Goal: Find specific page/section: Find specific page/section

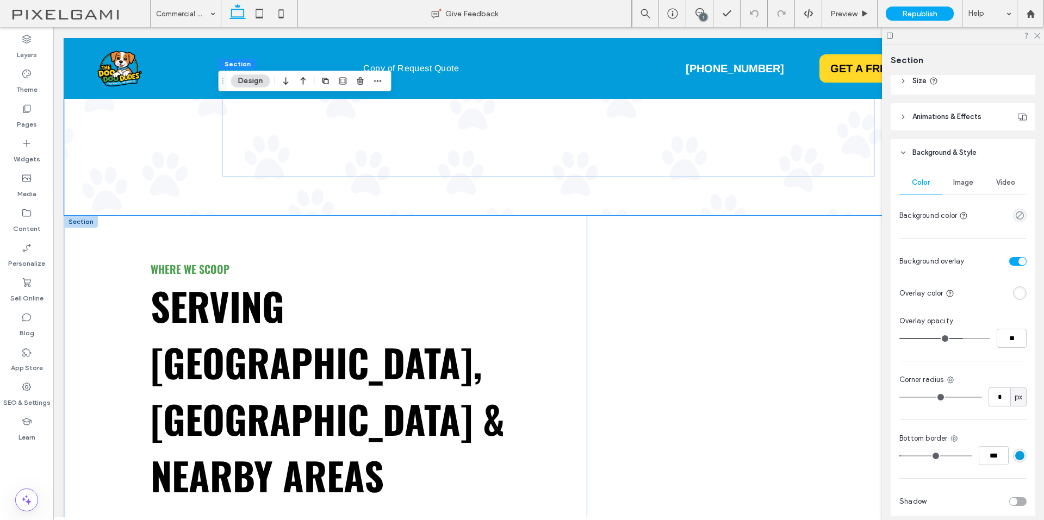
scroll to position [3806, 0]
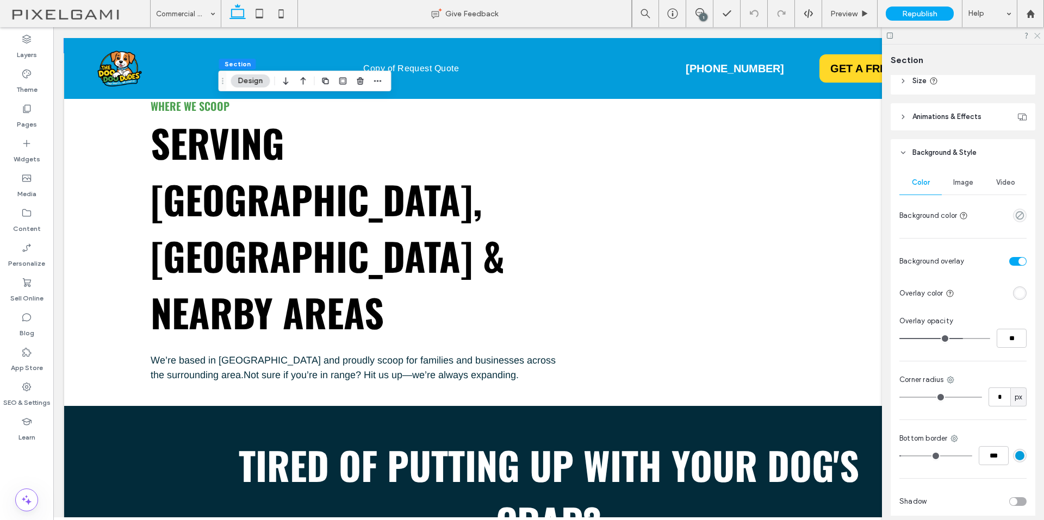
click at [1039, 33] on icon at bounding box center [1036, 35] width 7 height 7
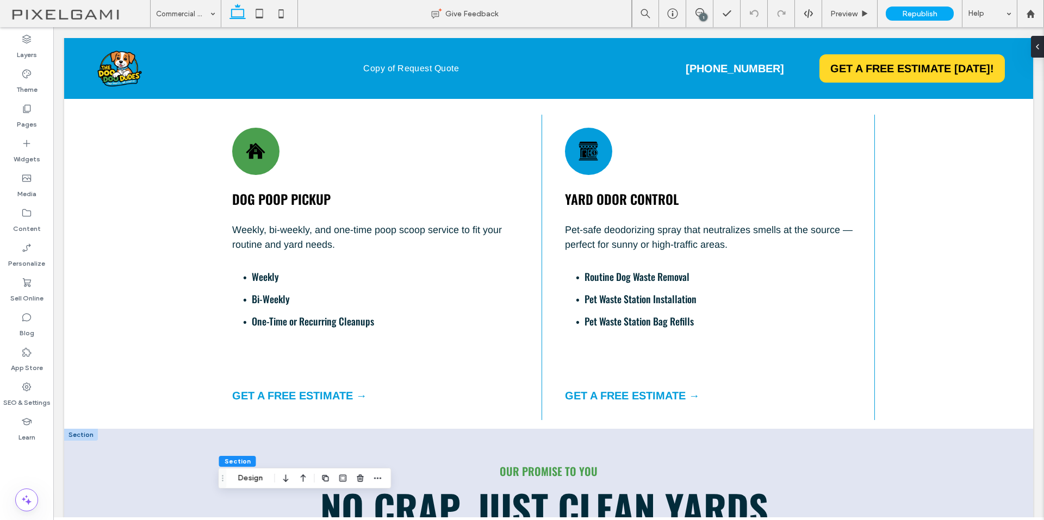
scroll to position [870, 0]
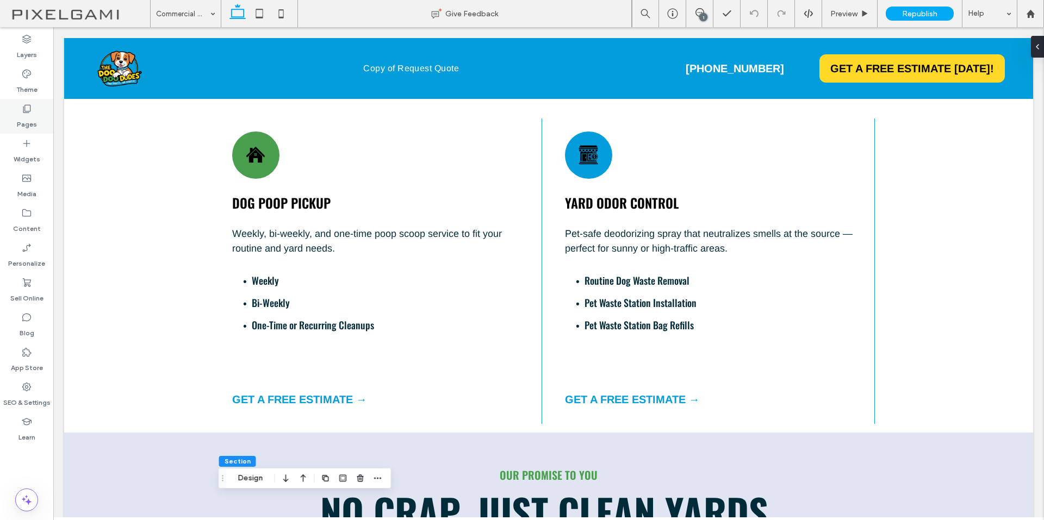
click at [24, 117] on label "Pages" at bounding box center [27, 121] width 20 height 15
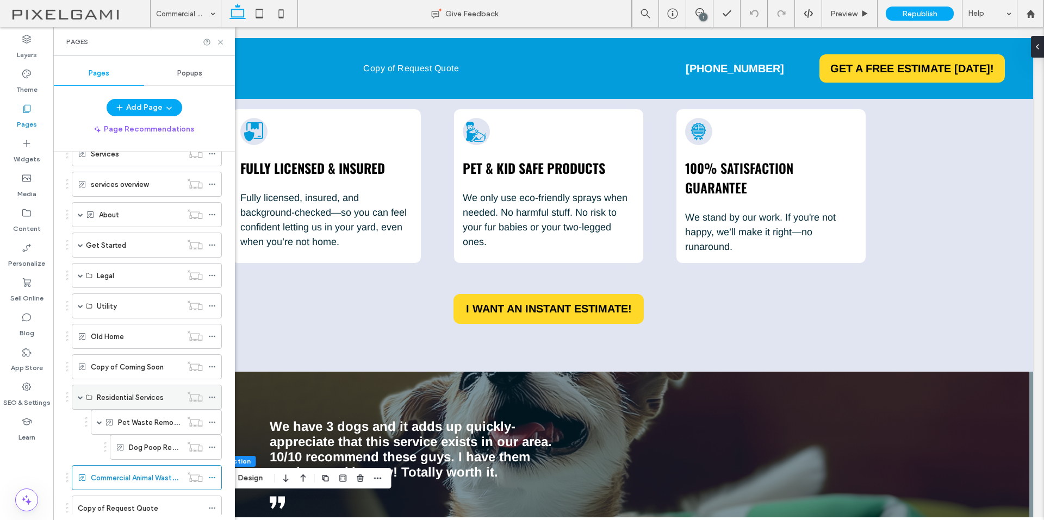
scroll to position [158, 0]
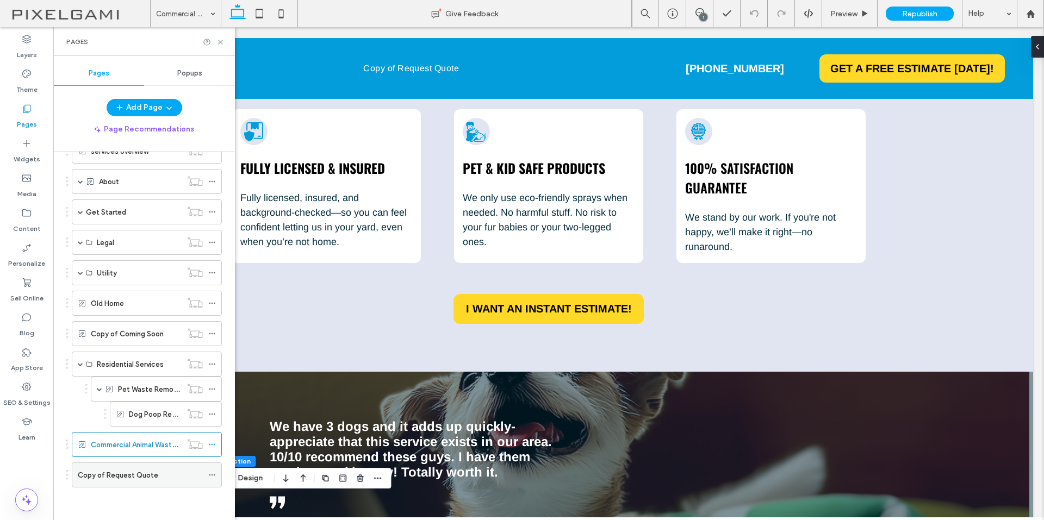
click at [134, 476] on label "Copy of Request Quote" at bounding box center [118, 475] width 80 height 19
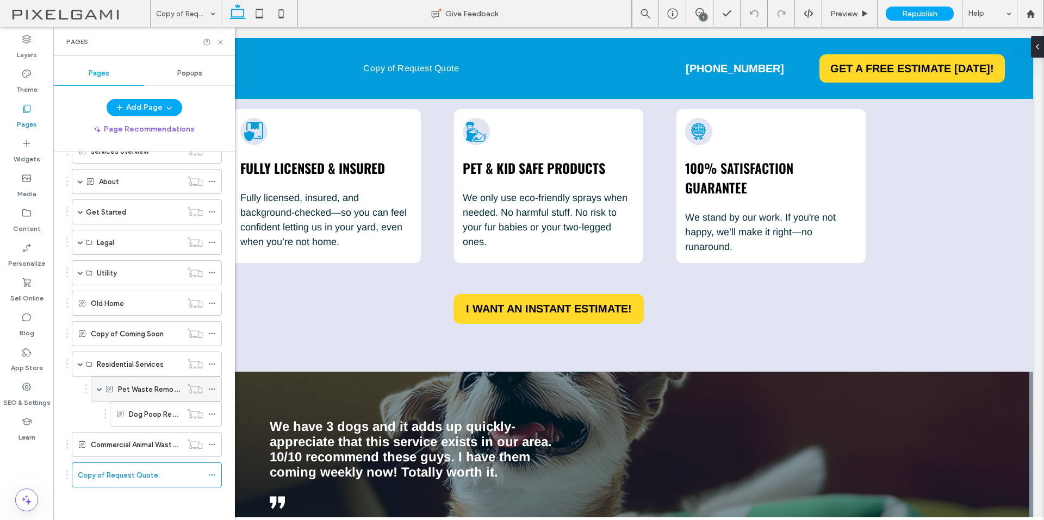
click at [141, 395] on label "Pet Waste Removal" at bounding box center [150, 389] width 64 height 19
click at [165, 309] on div "Old Home" at bounding box center [136, 303] width 91 height 11
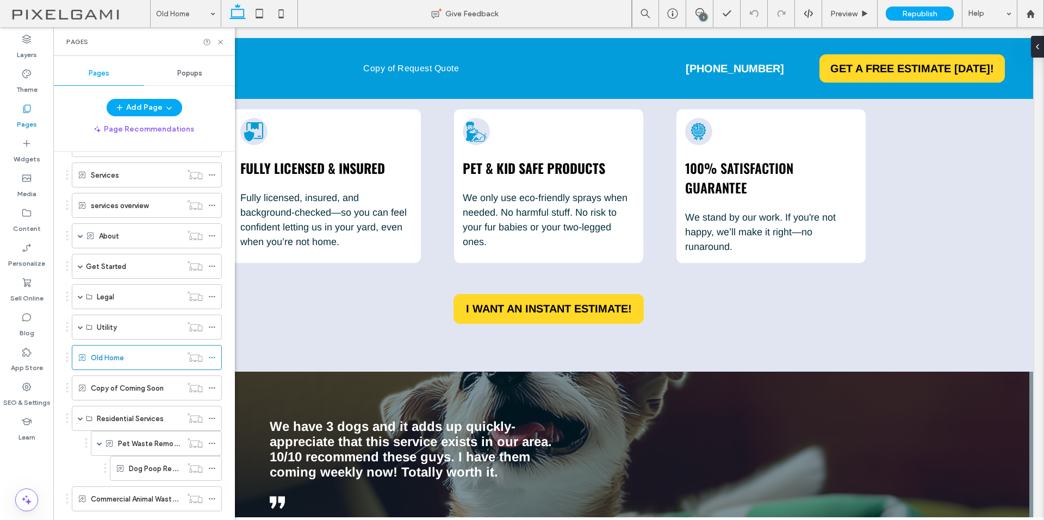
scroll to position [158, 0]
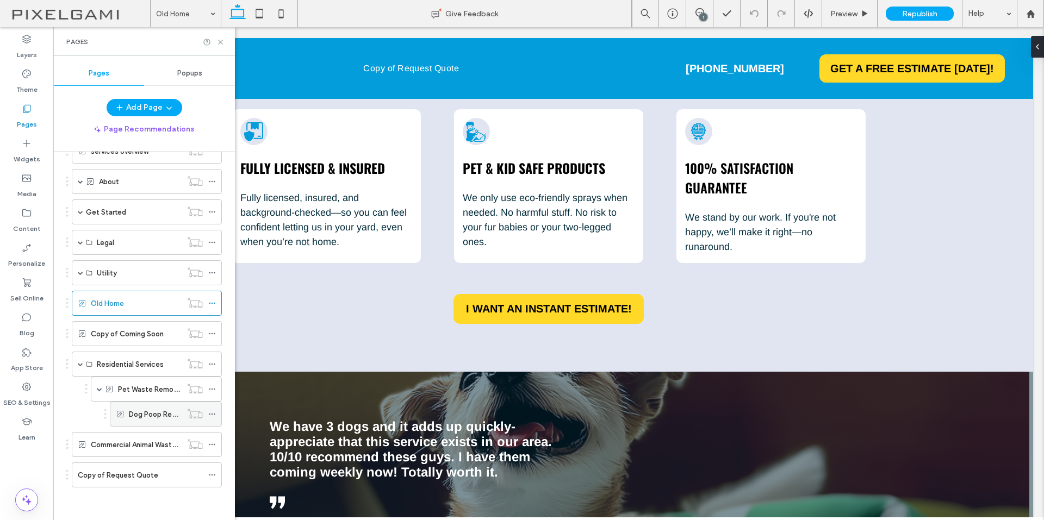
click at [154, 419] on label "Dog Poop Removal" at bounding box center [160, 414] width 62 height 19
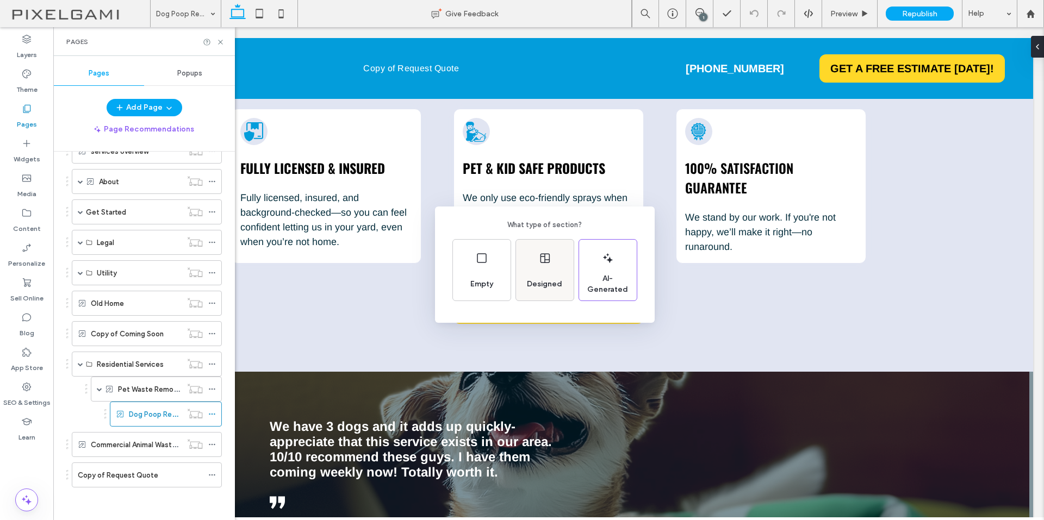
click at [538, 261] on icon at bounding box center [544, 258] width 13 height 13
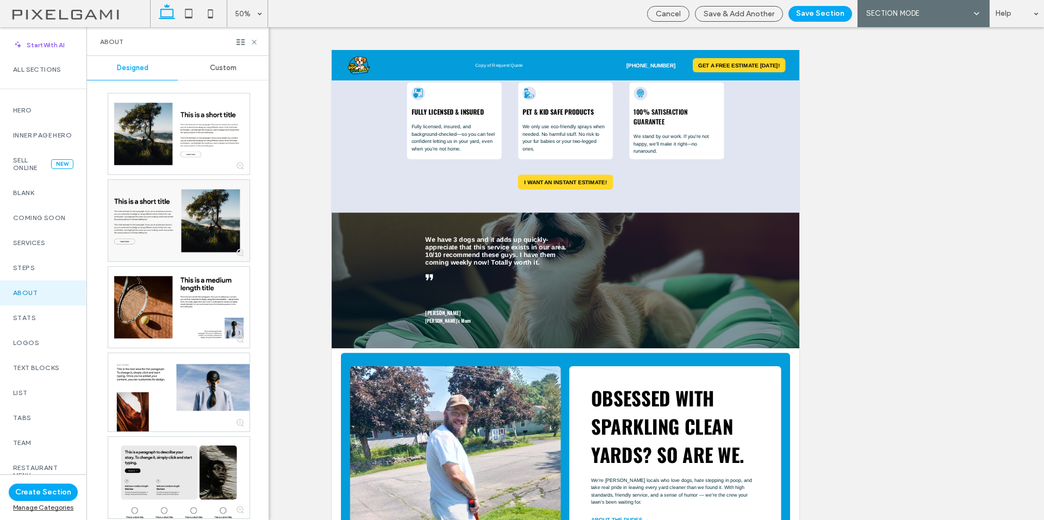
click at [220, 61] on div "Custom" at bounding box center [223, 68] width 91 height 24
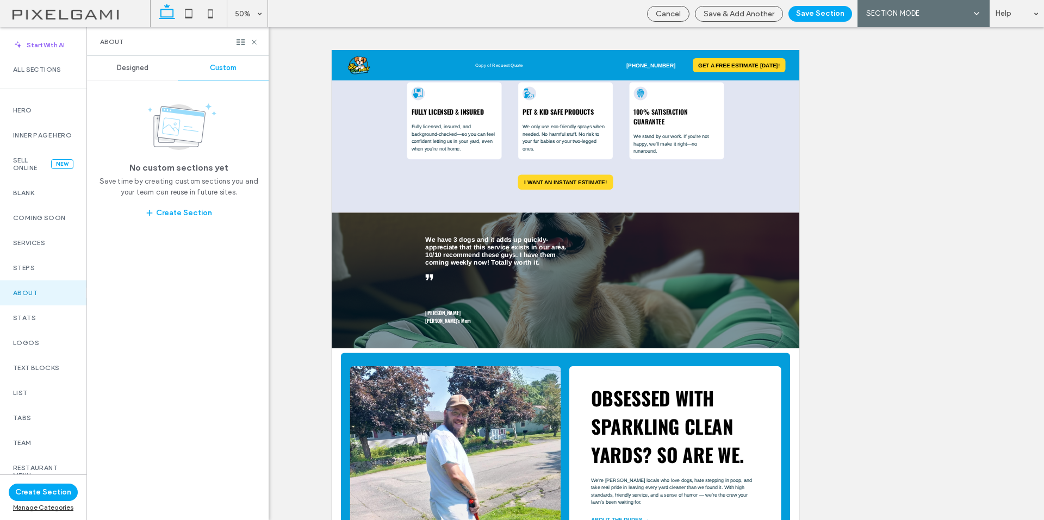
click at [141, 66] on span "Designed" at bounding box center [133, 68] width 32 height 9
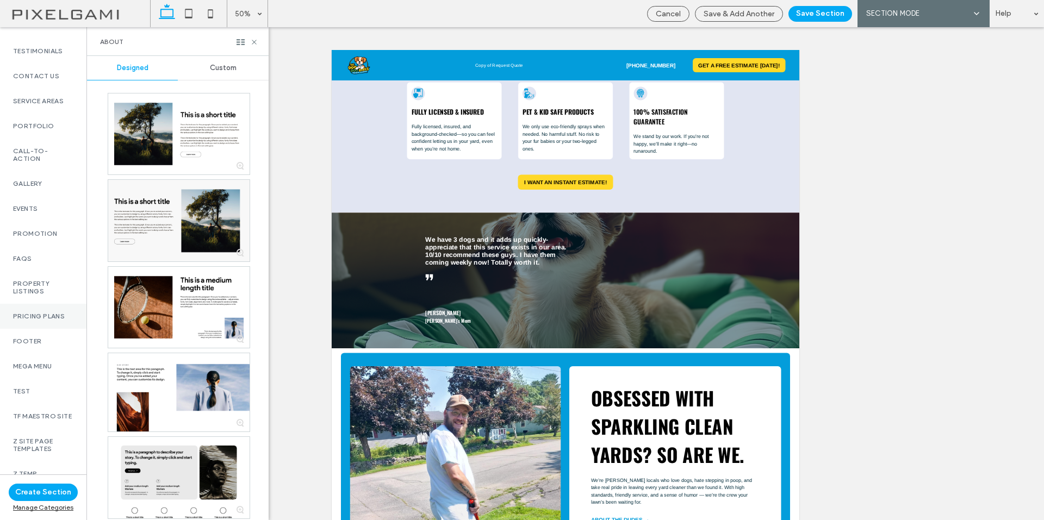
scroll to position [475, 0]
click at [23, 466] on label "z Temp" at bounding box center [43, 470] width 60 height 8
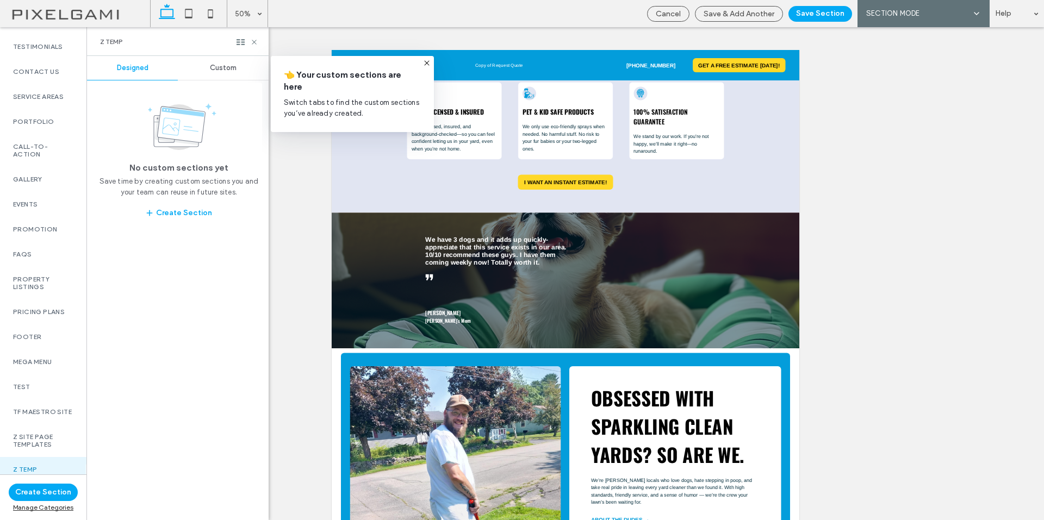
click at [238, 60] on div "Custom" at bounding box center [223, 68] width 91 height 24
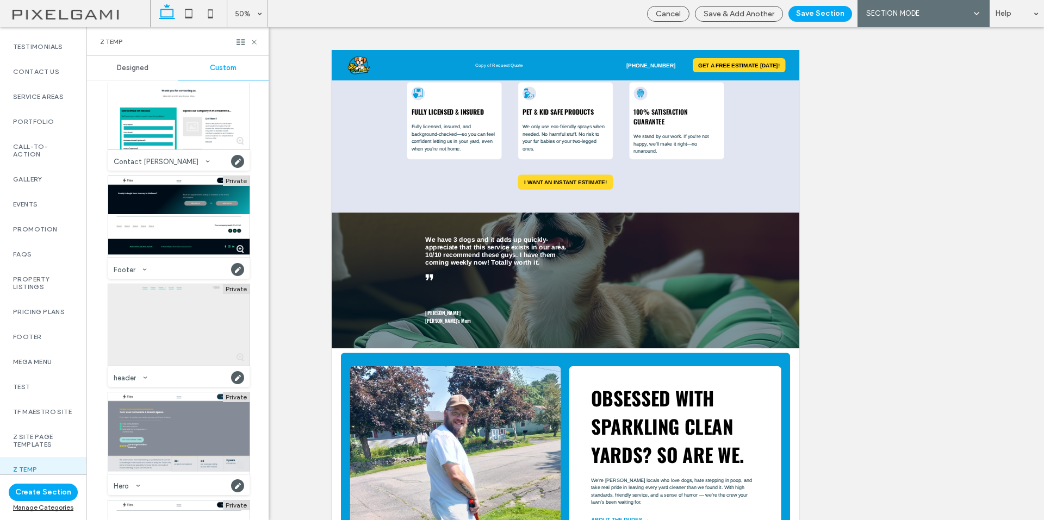
scroll to position [217, 0]
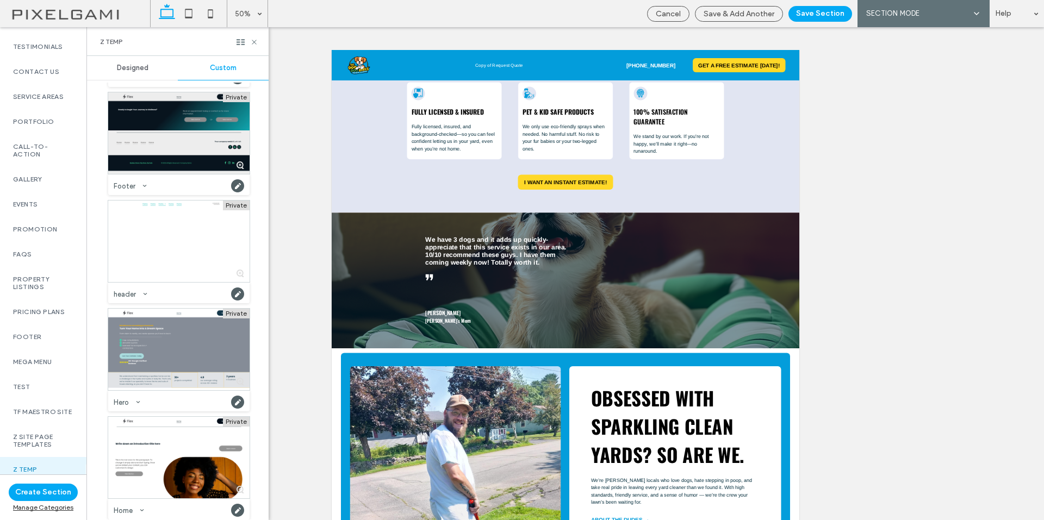
click at [171, 157] on div at bounding box center [178, 133] width 141 height 82
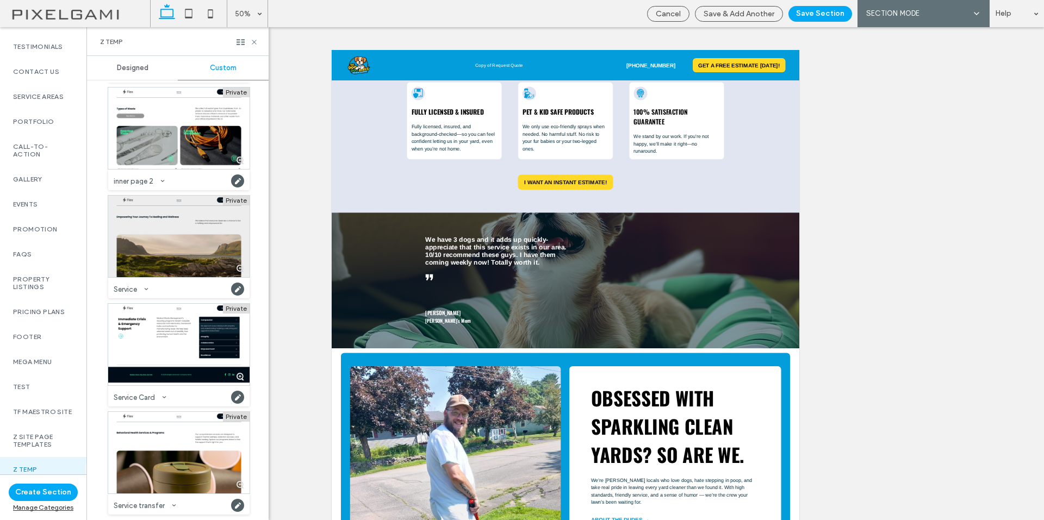
scroll to position [766, 0]
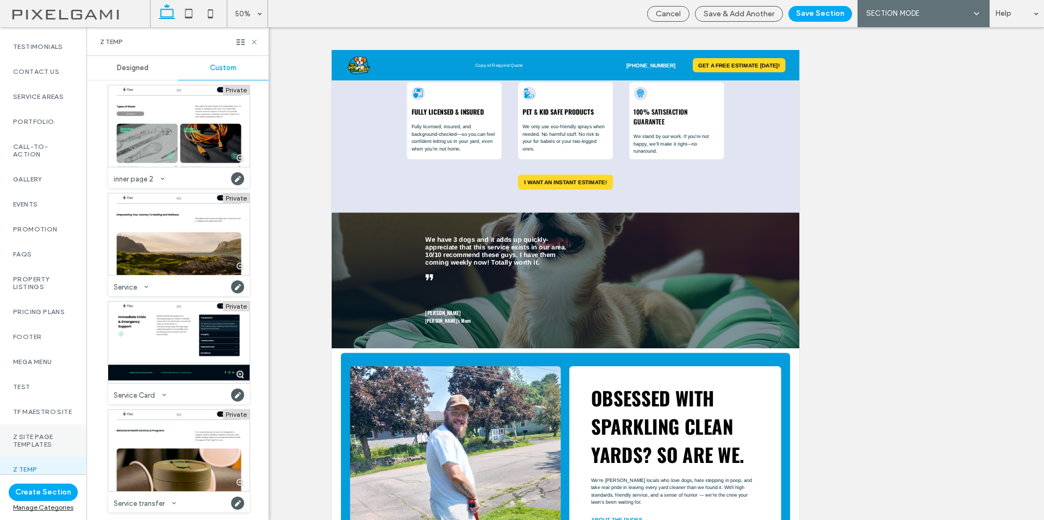
click at [37, 434] on label "z Site Page Templates" at bounding box center [43, 440] width 60 height 15
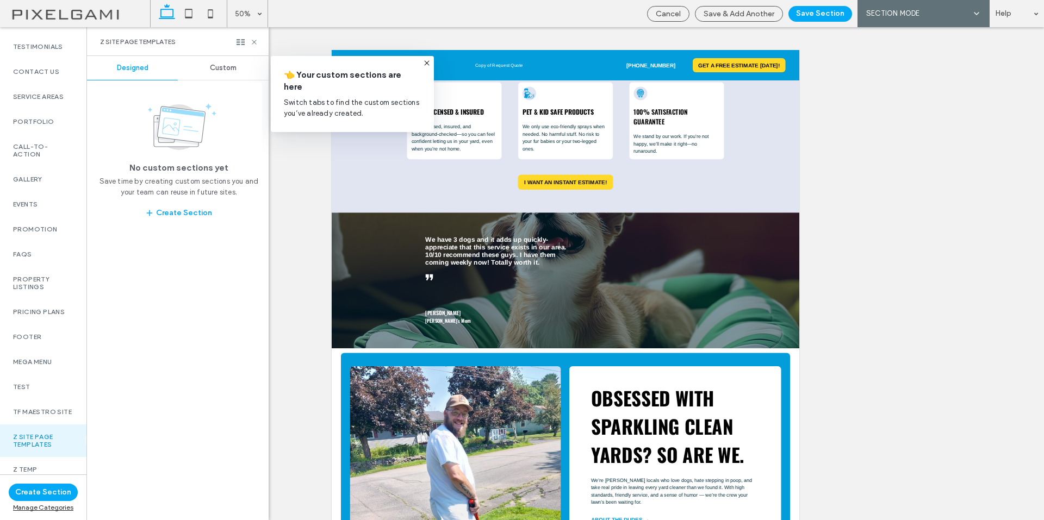
click at [211, 63] on div "Custom" at bounding box center [223, 68] width 91 height 24
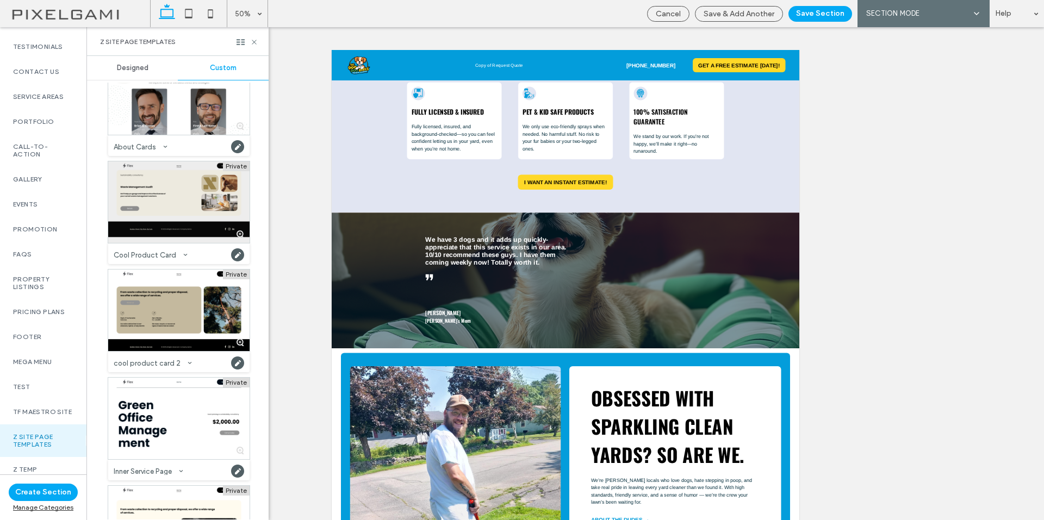
scroll to position [116, 0]
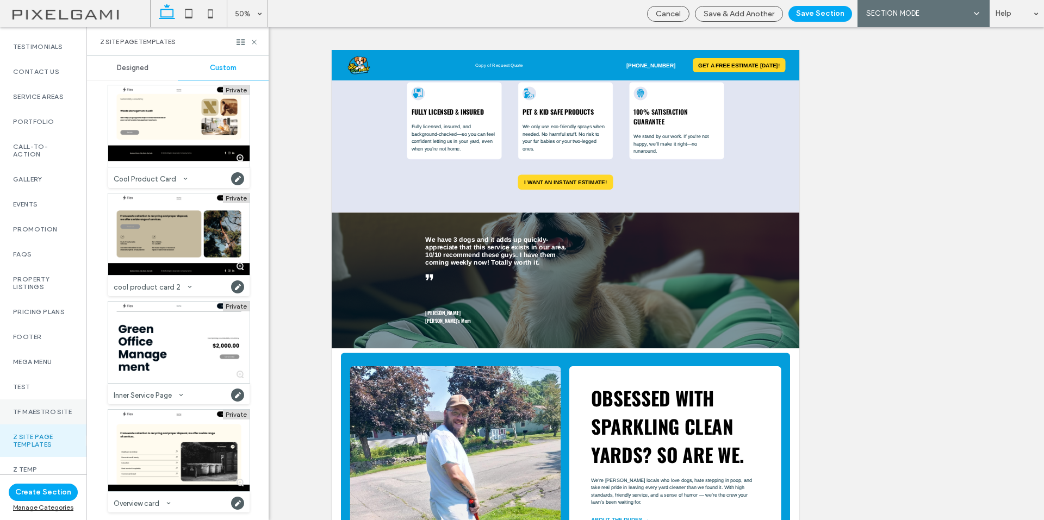
click at [44, 408] on label "TF Maestro Site" at bounding box center [43, 412] width 60 height 8
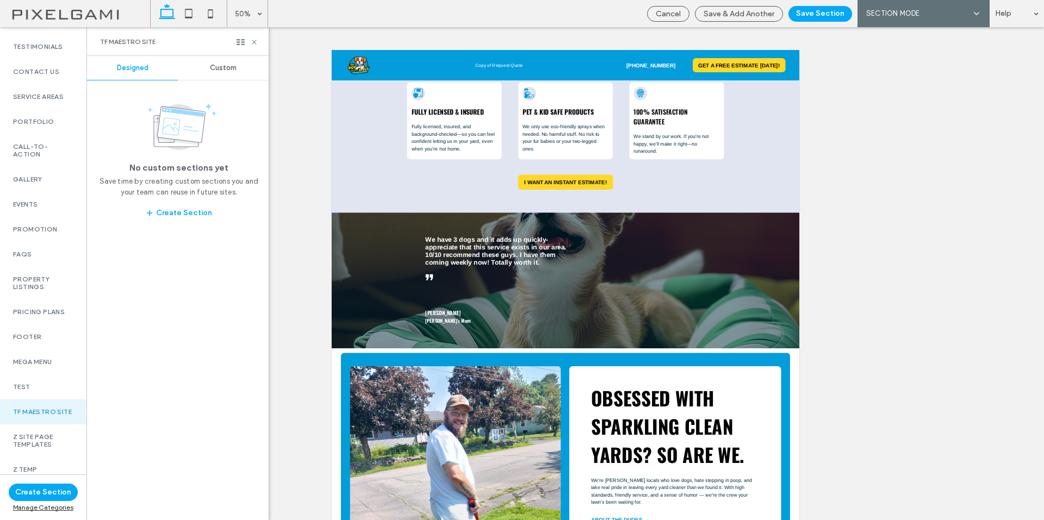
click at [209, 61] on div "Custom" at bounding box center [223, 68] width 91 height 24
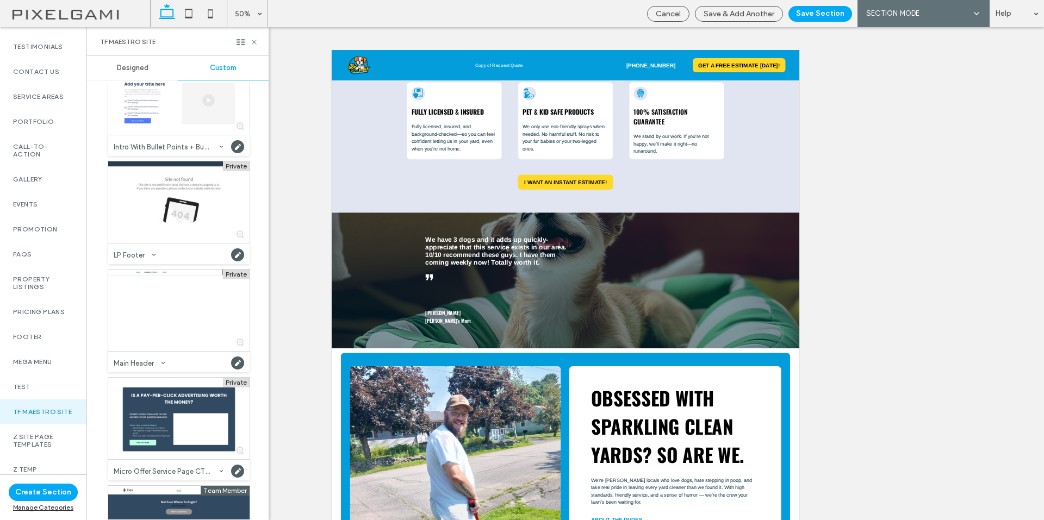
scroll to position [924, 0]
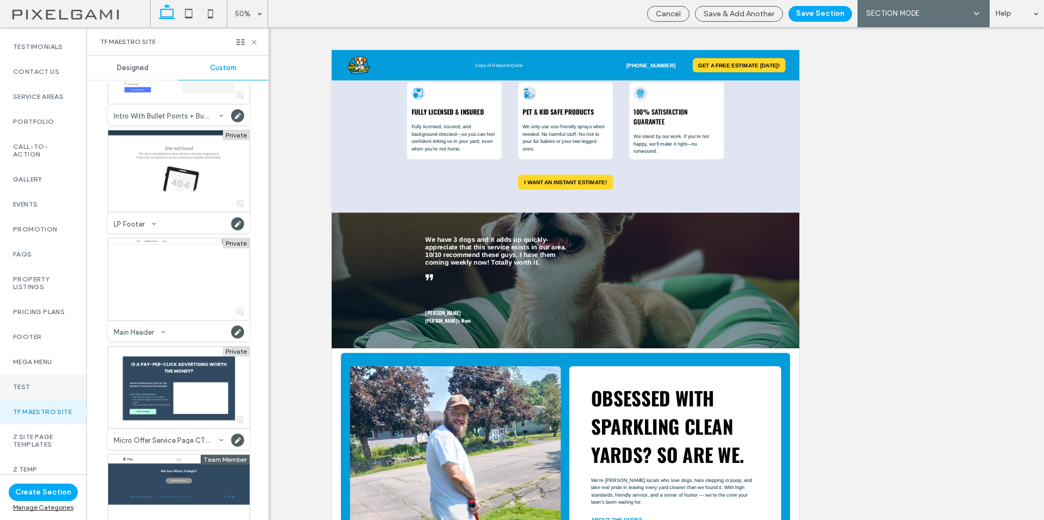
click at [39, 378] on div "TEst" at bounding box center [43, 387] width 86 height 25
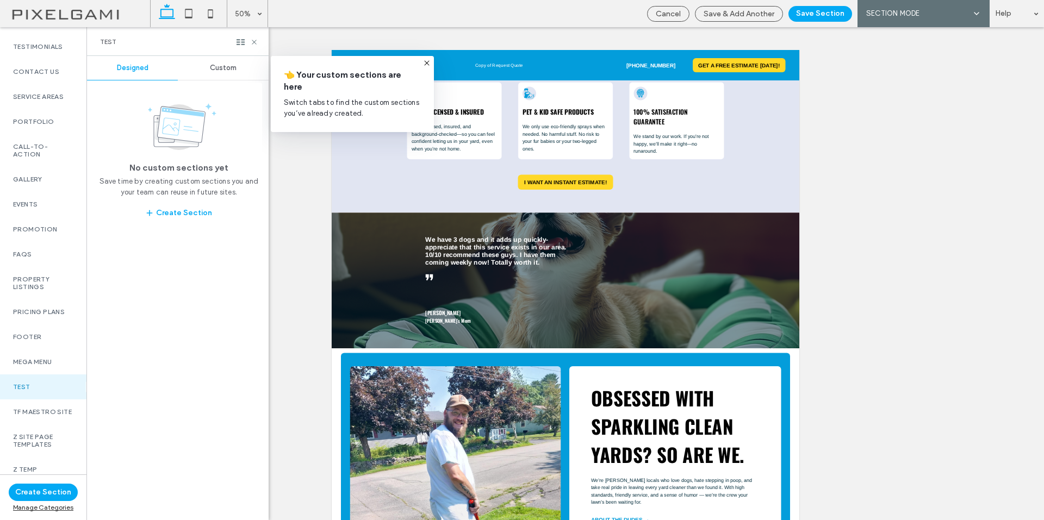
click at [206, 72] on div "Custom" at bounding box center [223, 68] width 91 height 24
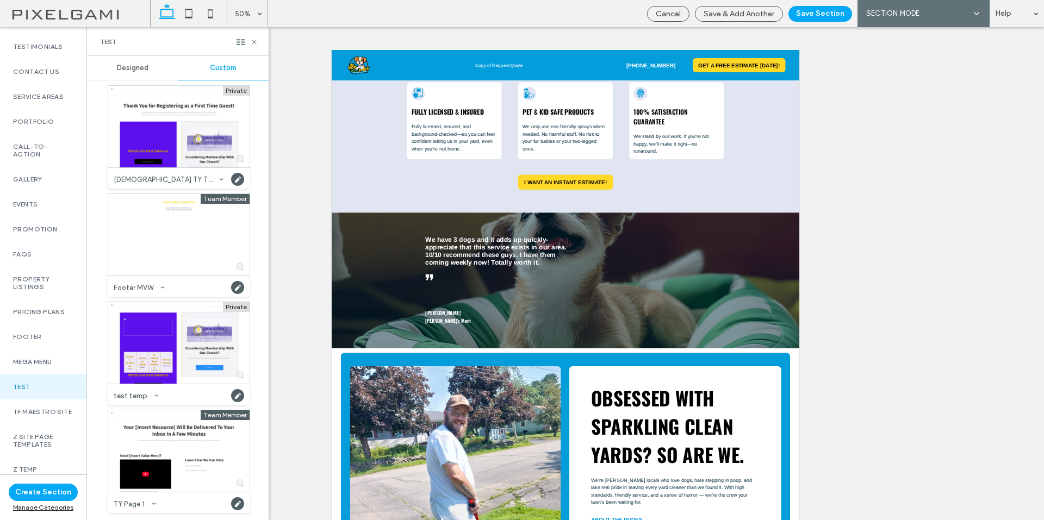
scroll to position [333, 0]
click at [36, 352] on div "Mega menu" at bounding box center [43, 362] width 86 height 25
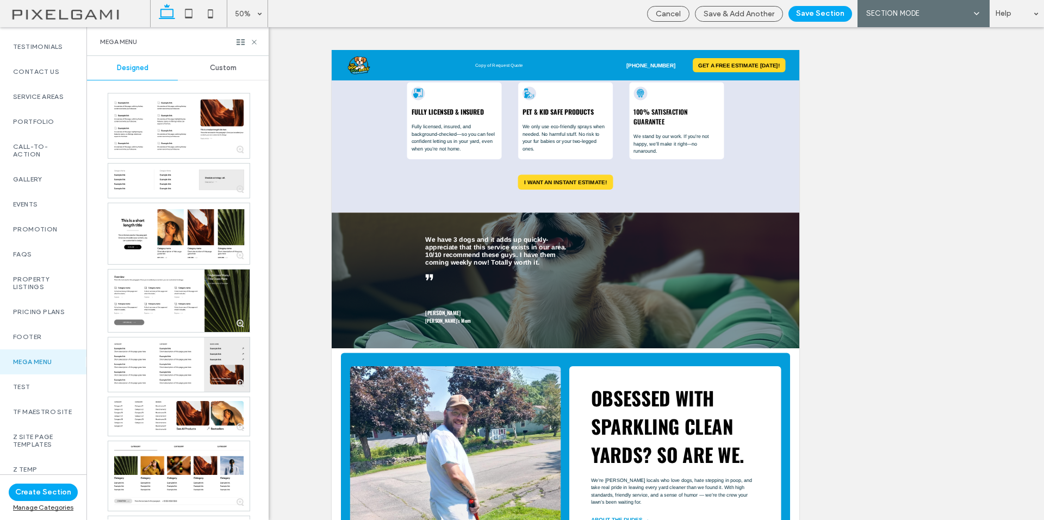
drag, startPoint x: 216, startPoint y: 88, endPoint x: 226, endPoint y: 69, distance: 21.2
click at [219, 85] on div at bounding box center [174, 337] width 174 height 509
click at [226, 69] on span "Custom" at bounding box center [223, 68] width 27 height 9
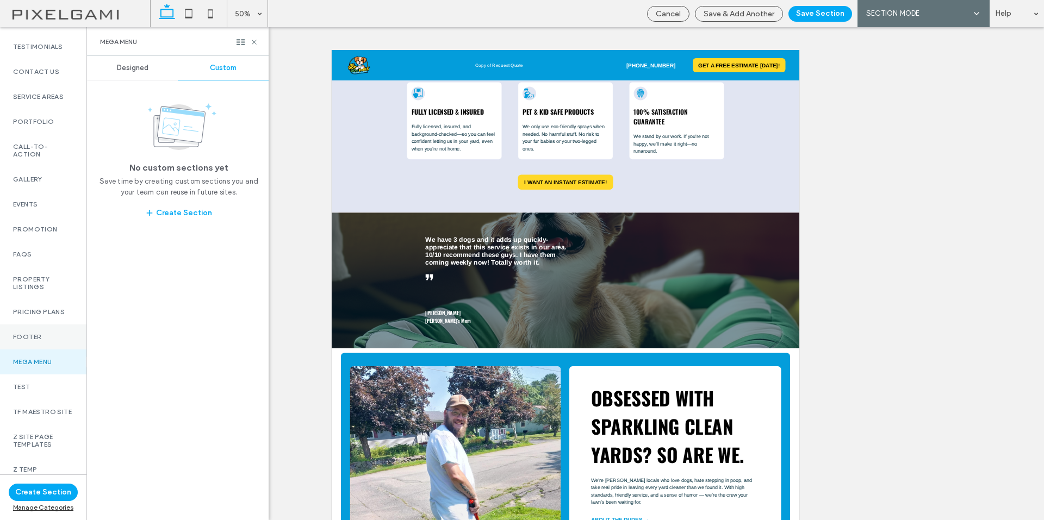
click at [26, 333] on label "Footer" at bounding box center [43, 337] width 60 height 8
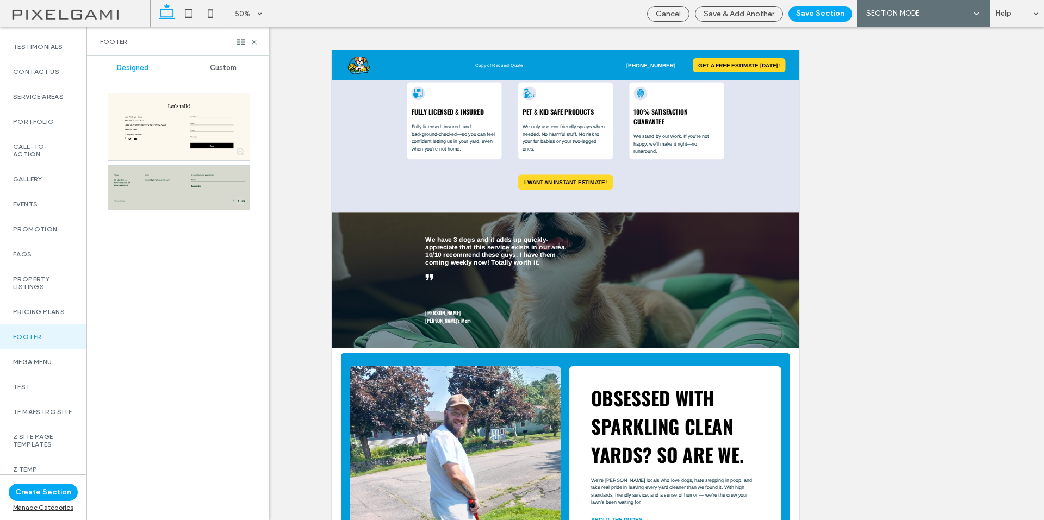
click at [231, 71] on span "Custom" at bounding box center [223, 68] width 27 height 9
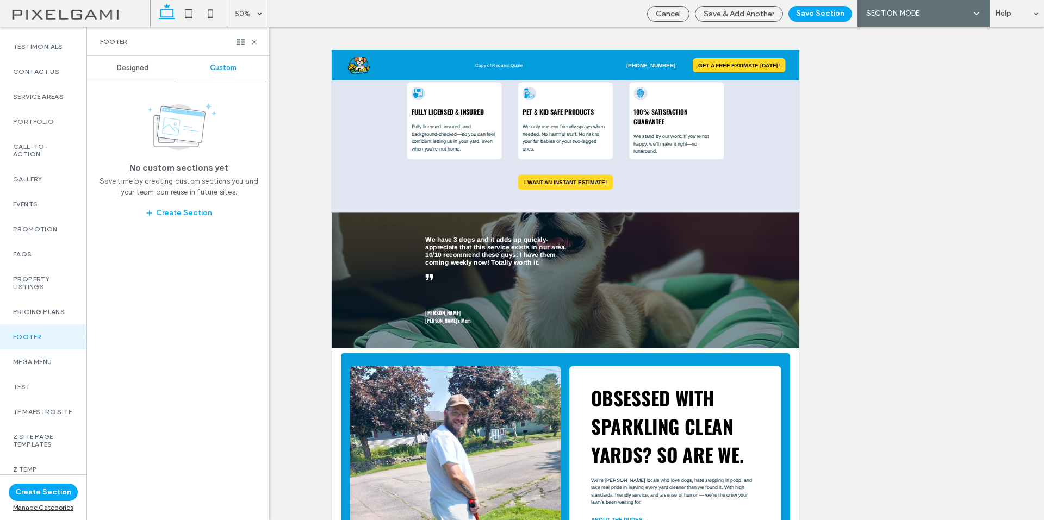
click at [162, 65] on div "Designed" at bounding box center [132, 68] width 91 height 24
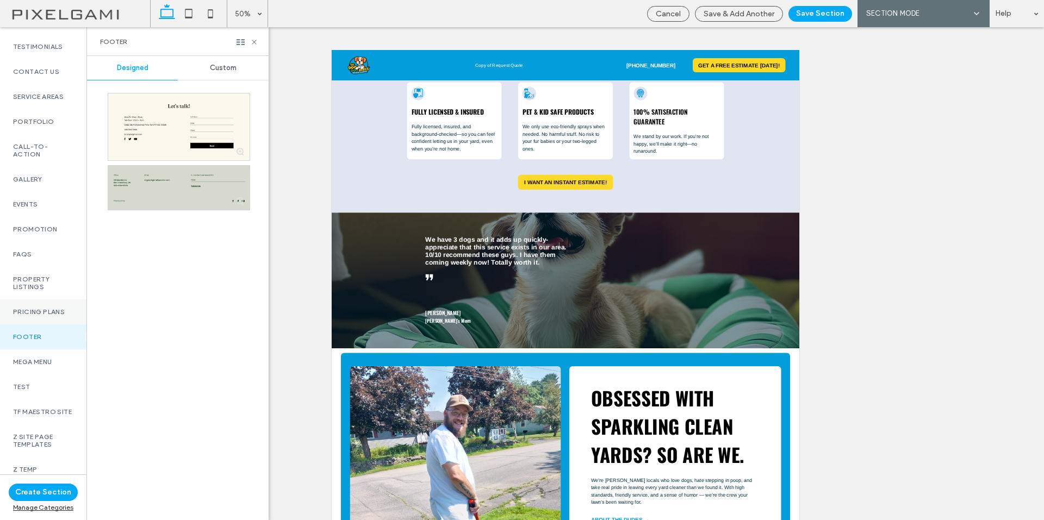
click at [29, 308] on label "Pricing Plans" at bounding box center [43, 312] width 60 height 8
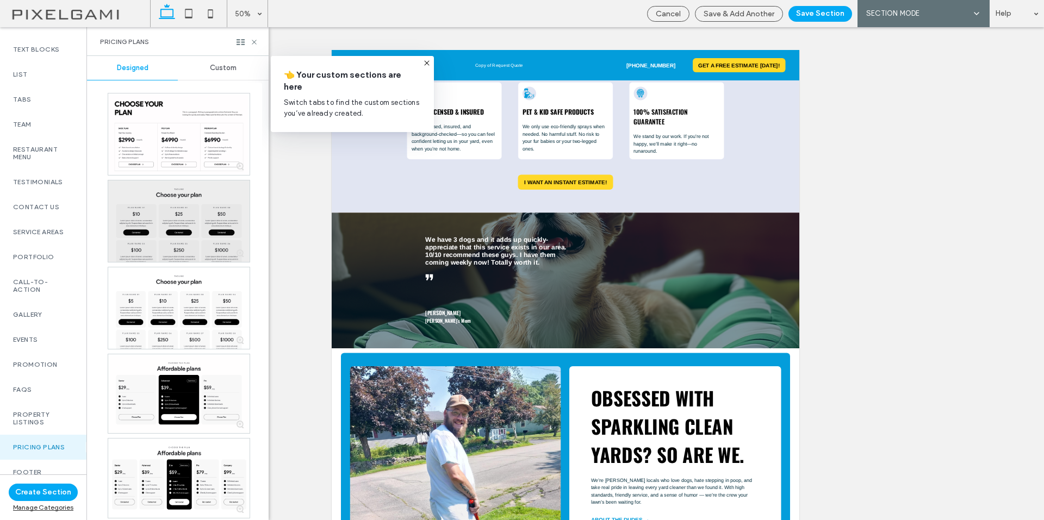
scroll to position [312, 0]
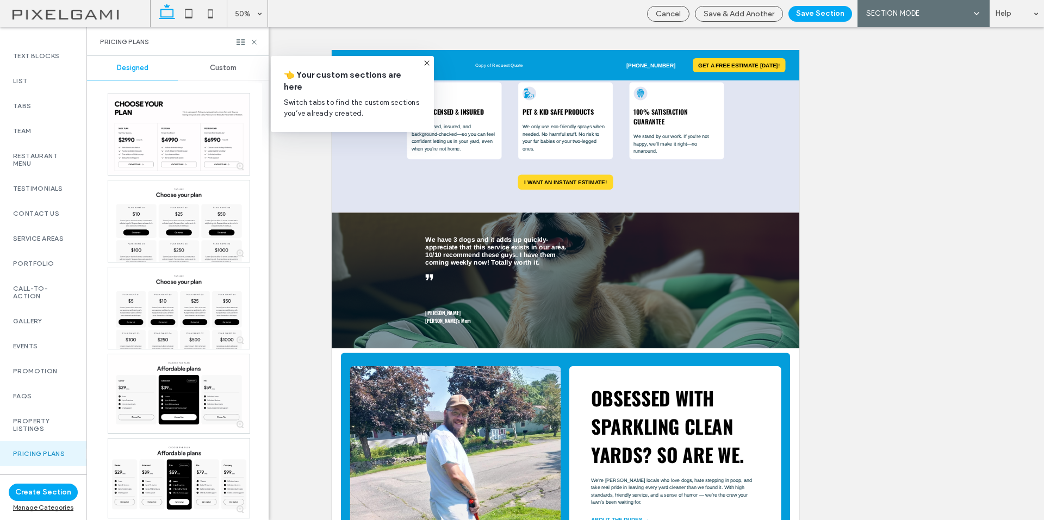
click at [225, 59] on div "Custom" at bounding box center [223, 68] width 91 height 24
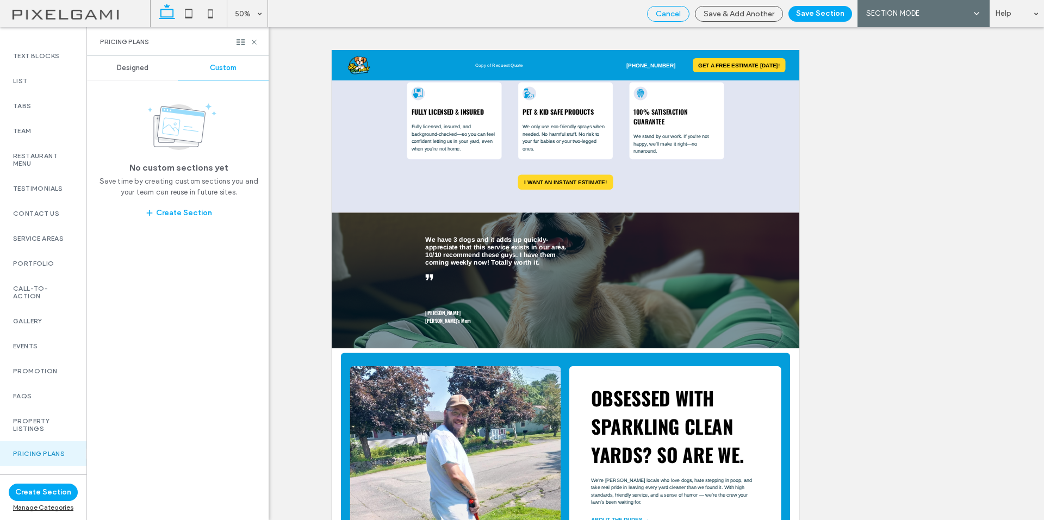
click at [662, 18] on div "Cancel" at bounding box center [668, 14] width 42 height 16
click at [680, 15] on span "Cancel" at bounding box center [668, 13] width 25 height 9
